Goal: Task Accomplishment & Management: Manage account settings

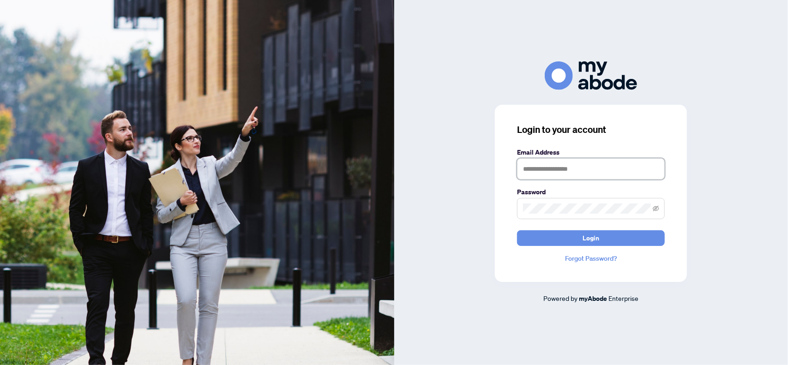
click at [525, 169] on input "text" at bounding box center [591, 168] width 148 height 21
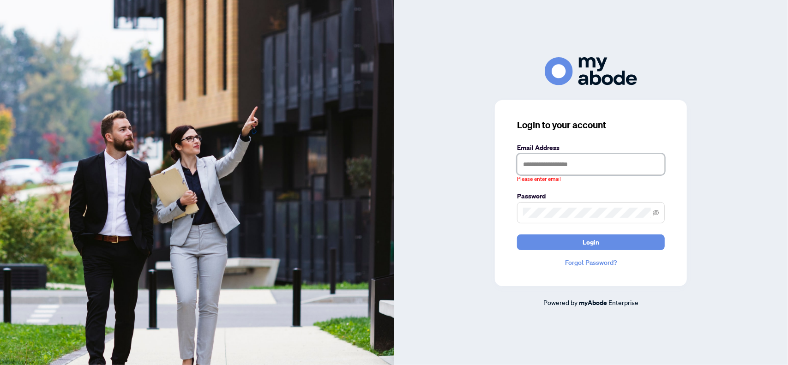
type input "**********"
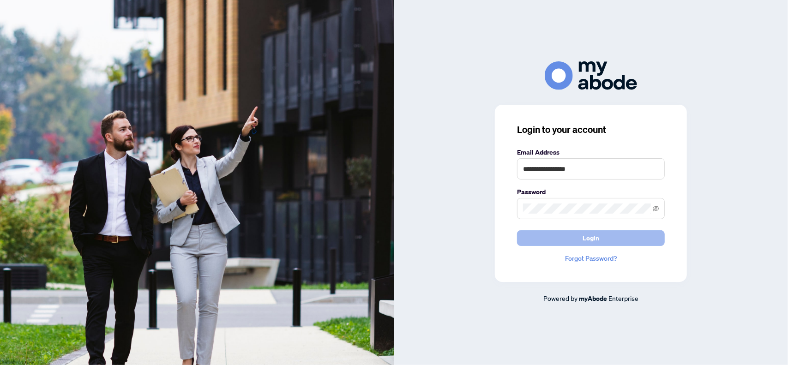
click at [525, 237] on button "Login" at bounding box center [591, 238] width 148 height 16
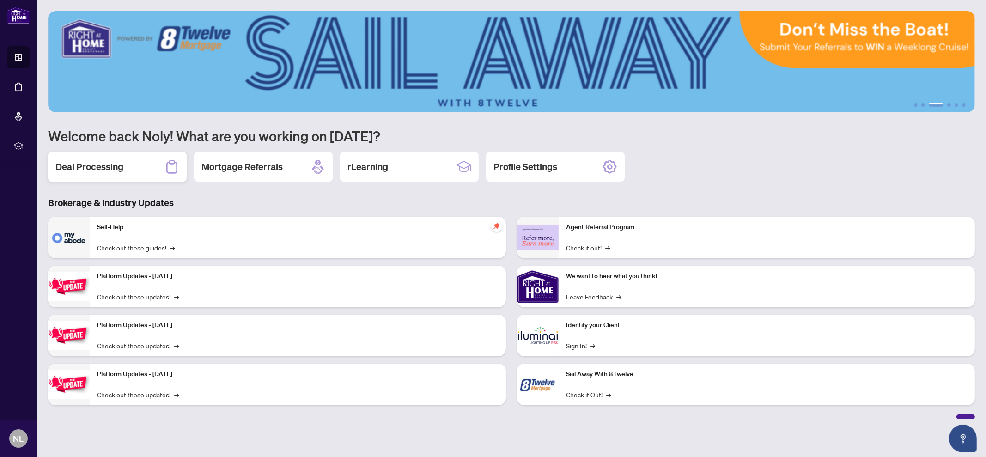
click at [120, 169] on h2 "Deal Processing" at bounding box center [89, 166] width 68 height 13
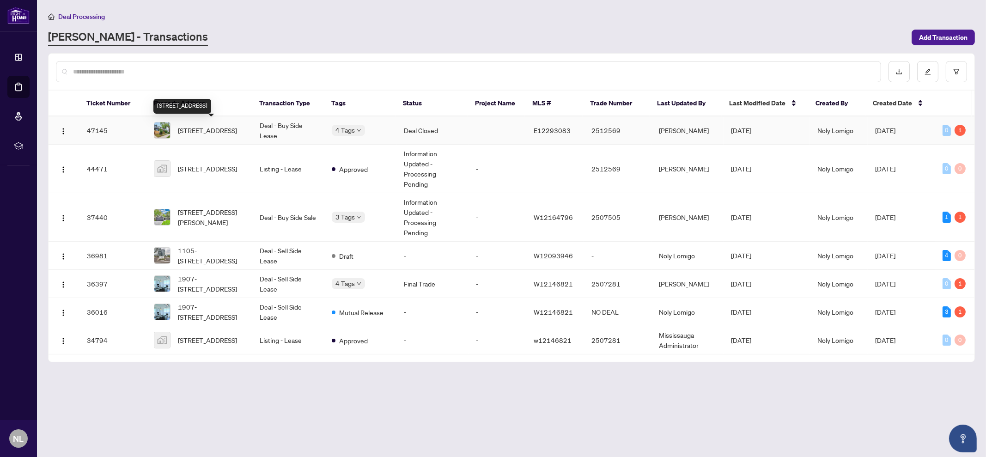
click at [212, 133] on span "[STREET_ADDRESS]" at bounding box center [207, 130] width 59 height 10
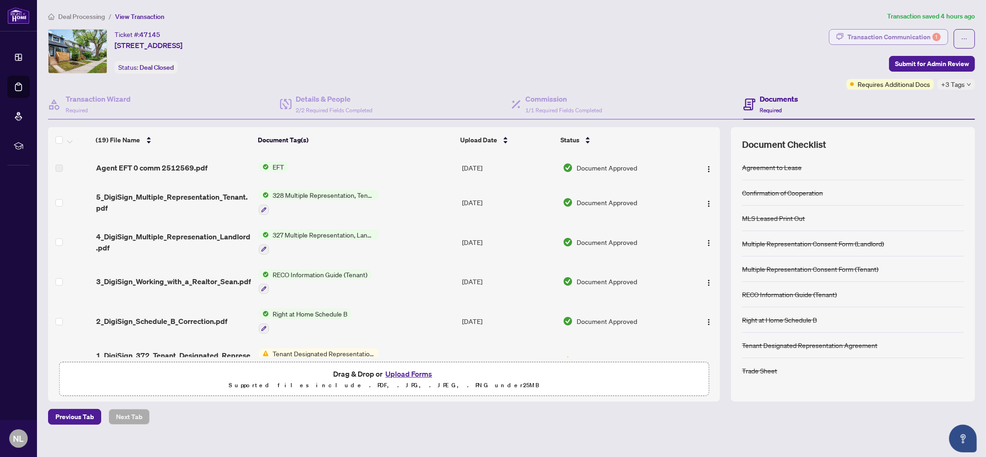
click at [865, 33] on div "Transaction Communication 1" at bounding box center [893, 37] width 93 height 15
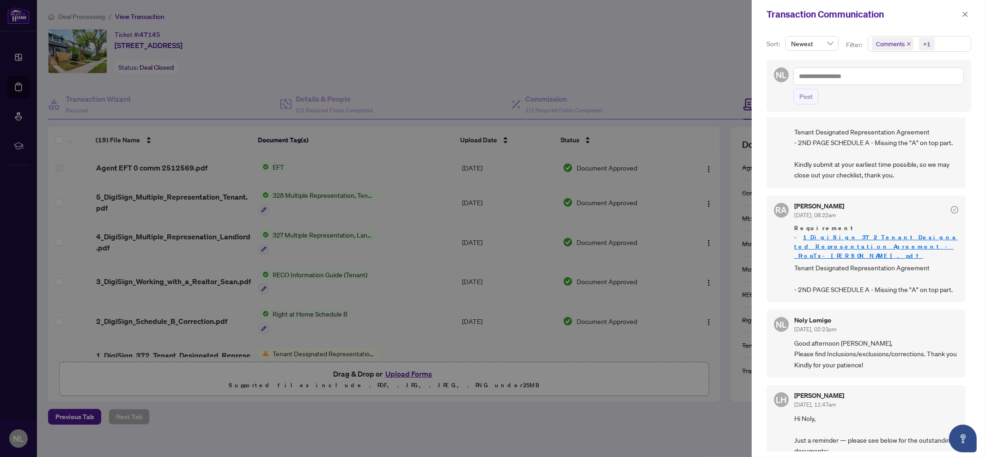
scroll to position [230, 0]
click at [821, 244] on link "1_DigiSign_372_Tenant_Designated_Representation_Agreement_-_PropTx-[PERSON_NAME…" at bounding box center [875, 245] width 163 height 26
click at [471, 39] on div at bounding box center [493, 228] width 986 height 457
click at [968, 12] on button "button" at bounding box center [965, 14] width 12 height 11
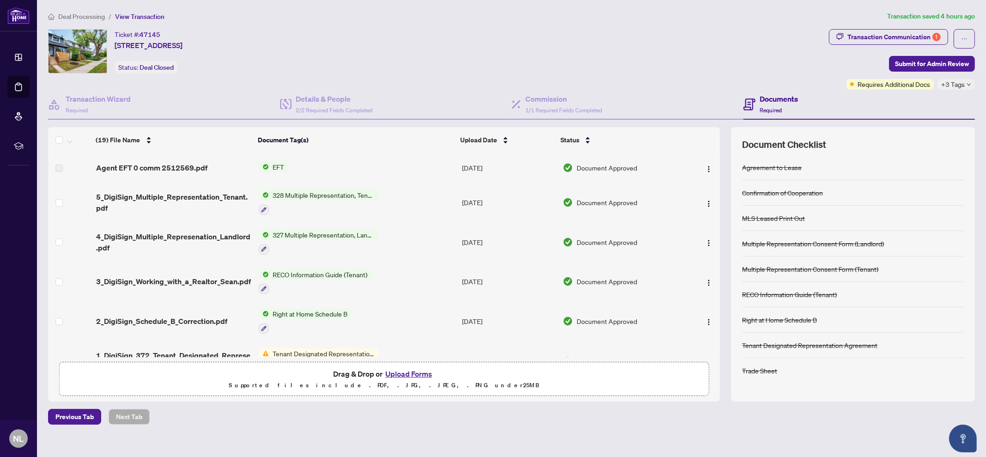
click at [417, 369] on button "Upload Forms" at bounding box center [408, 374] width 52 height 12
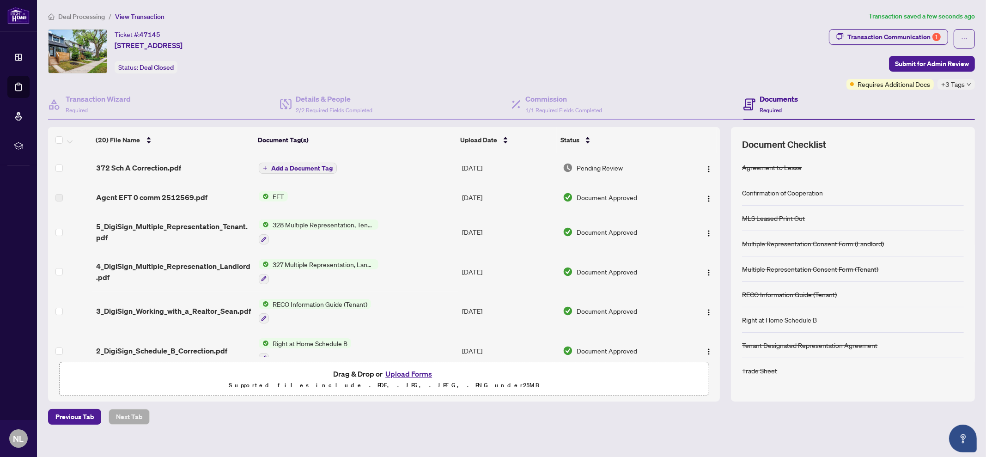
click at [490, 171] on td "[DATE]" at bounding box center [508, 168] width 101 height 30
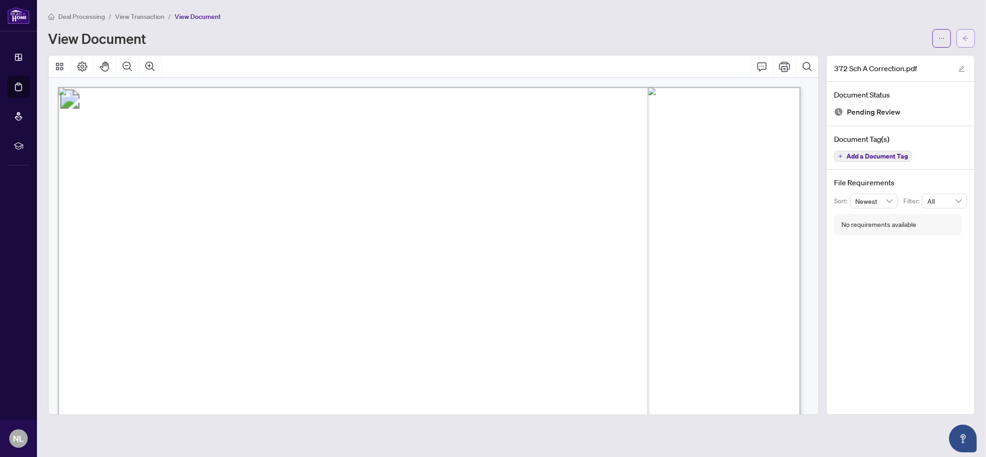
click at [970, 37] on button "button" at bounding box center [965, 38] width 18 height 18
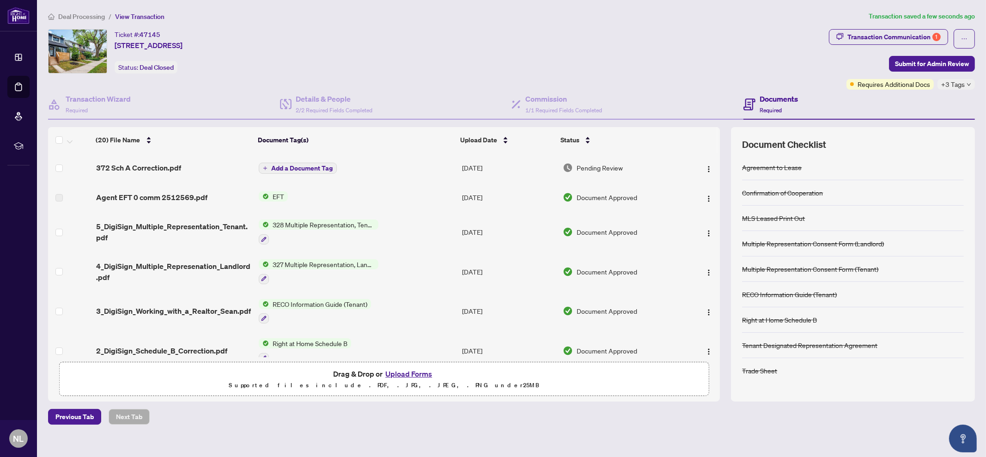
click at [265, 163] on button "Add a Document Tag" at bounding box center [298, 168] width 78 height 11
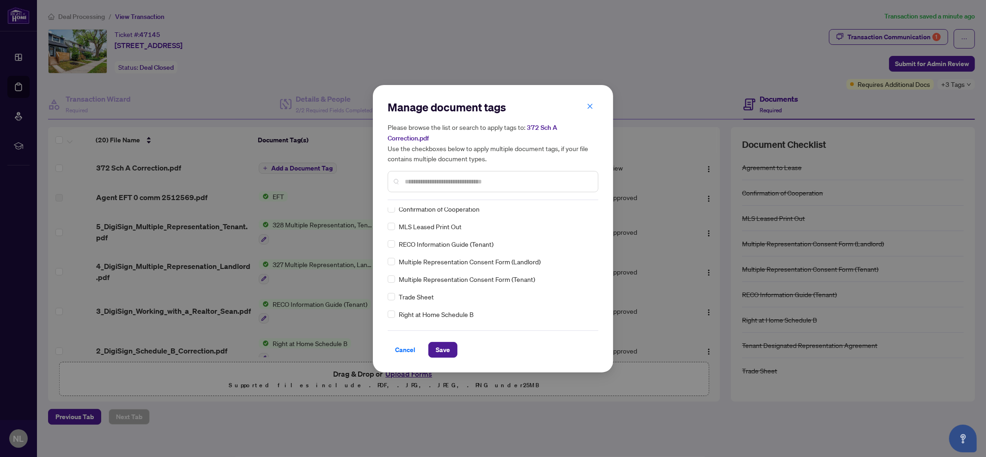
scroll to position [57, 0]
click at [448, 354] on span "Save" at bounding box center [443, 349] width 14 height 15
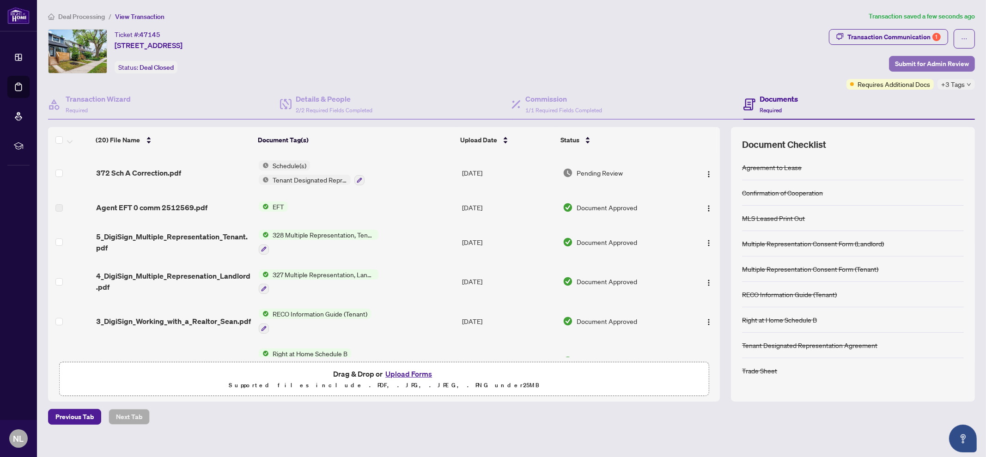
click at [931, 66] on span "Submit for Admin Review" at bounding box center [932, 63] width 74 height 15
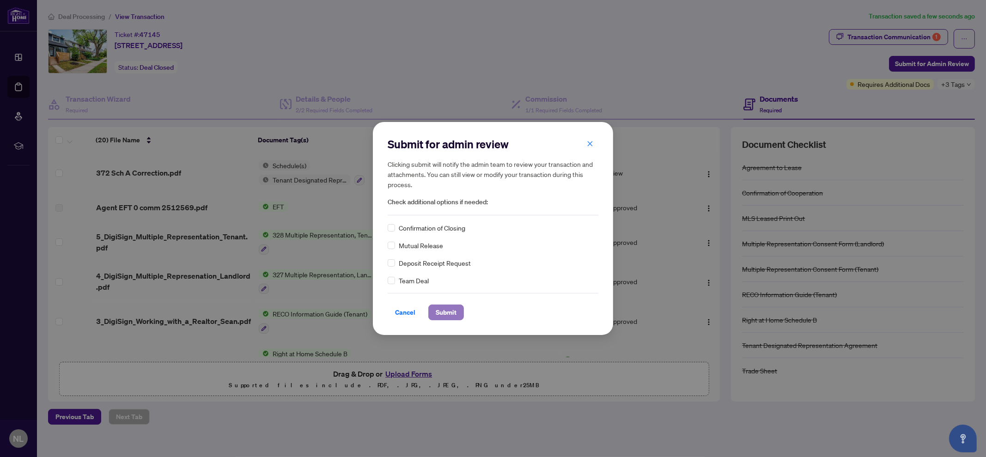
click at [457, 309] on button "Submit" at bounding box center [446, 312] width 36 height 16
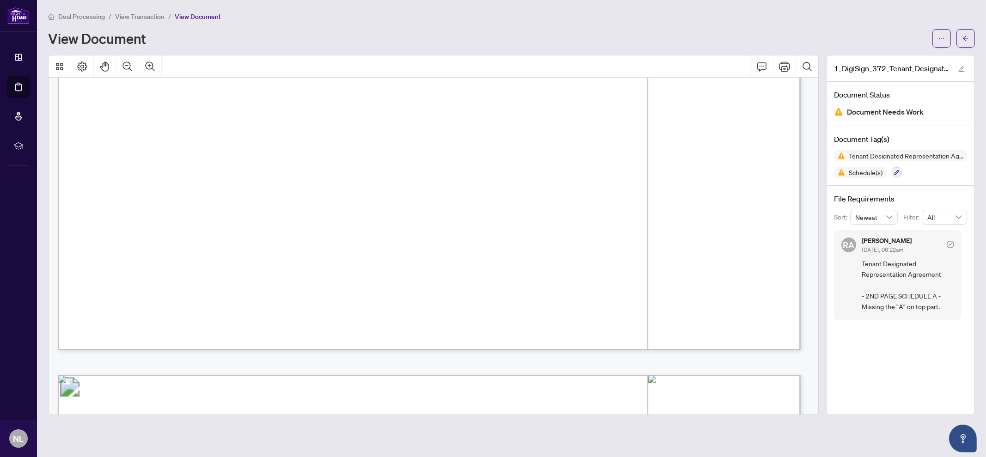
scroll to position [2044, 0]
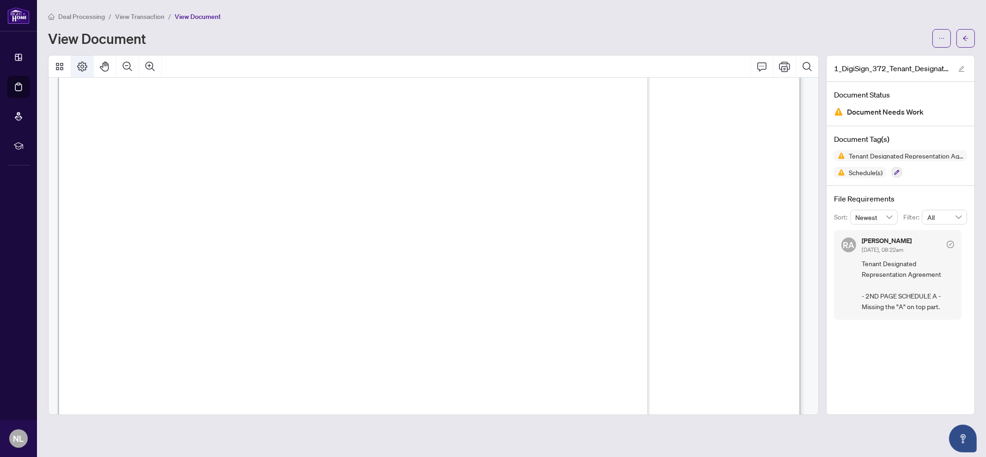
click at [87, 66] on icon "Page Layout" at bounding box center [82, 66] width 11 height 11
click at [57, 70] on icon "Thumbnails" at bounding box center [59, 66] width 11 height 11
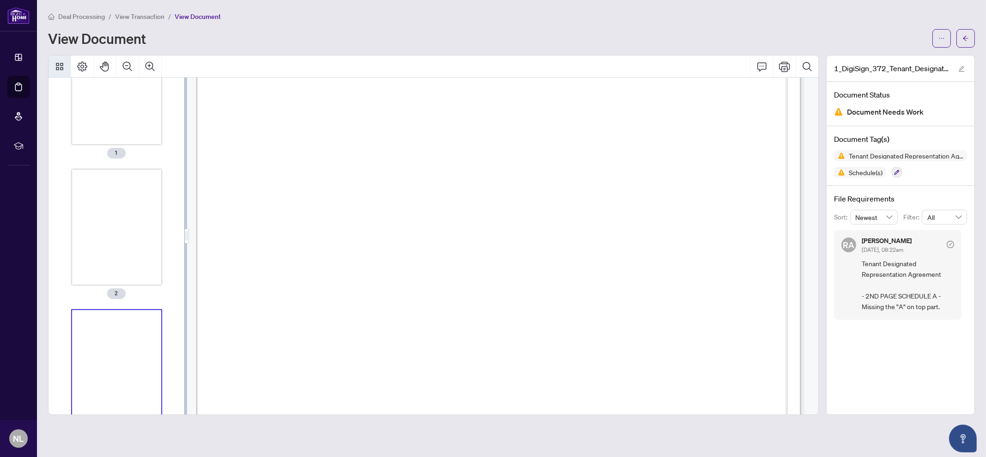
scroll to position [95, 0]
click at [429, 58] on div at bounding box center [432, 66] width 769 height 22
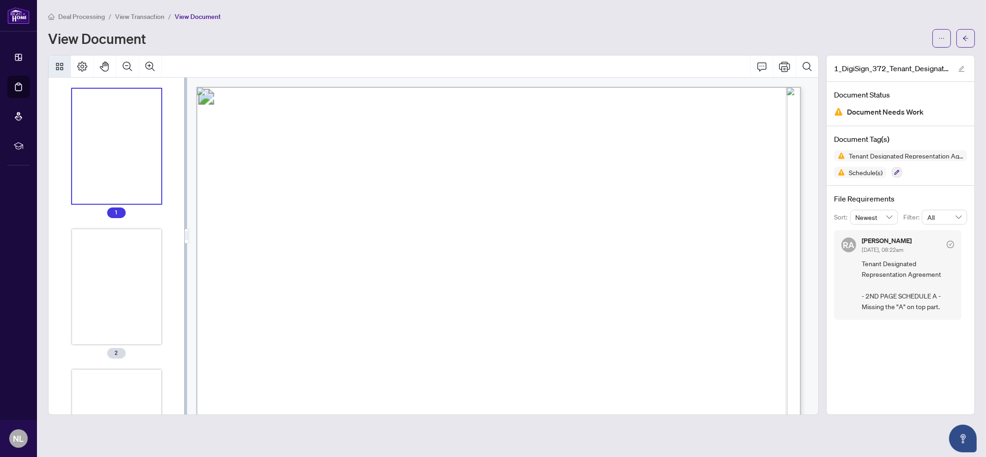
scroll to position [0, 0]
click at [780, 66] on icon "Print" at bounding box center [784, 66] width 11 height 10
